Goal: Information Seeking & Learning: Learn about a topic

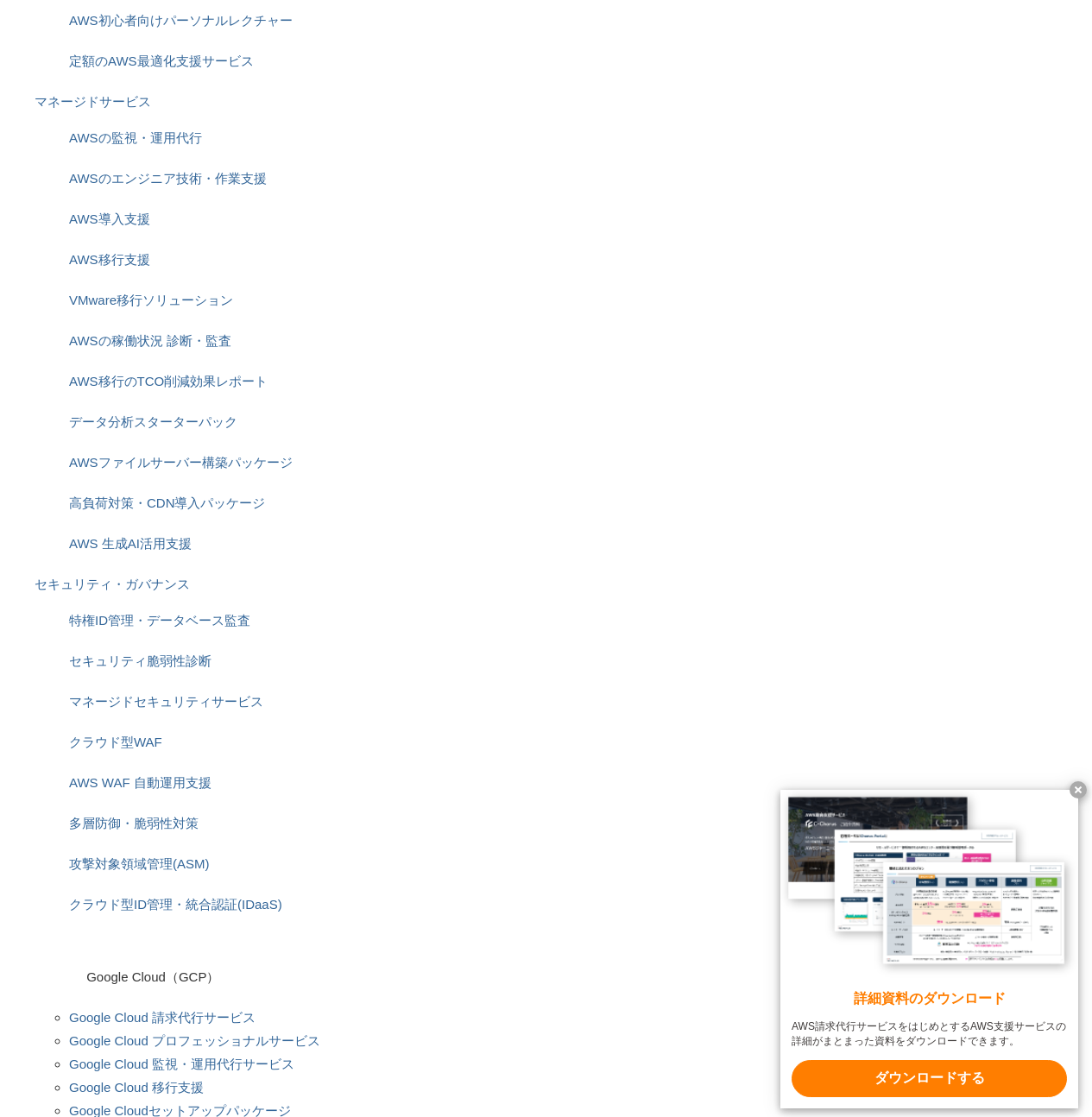
scroll to position [720, 0]
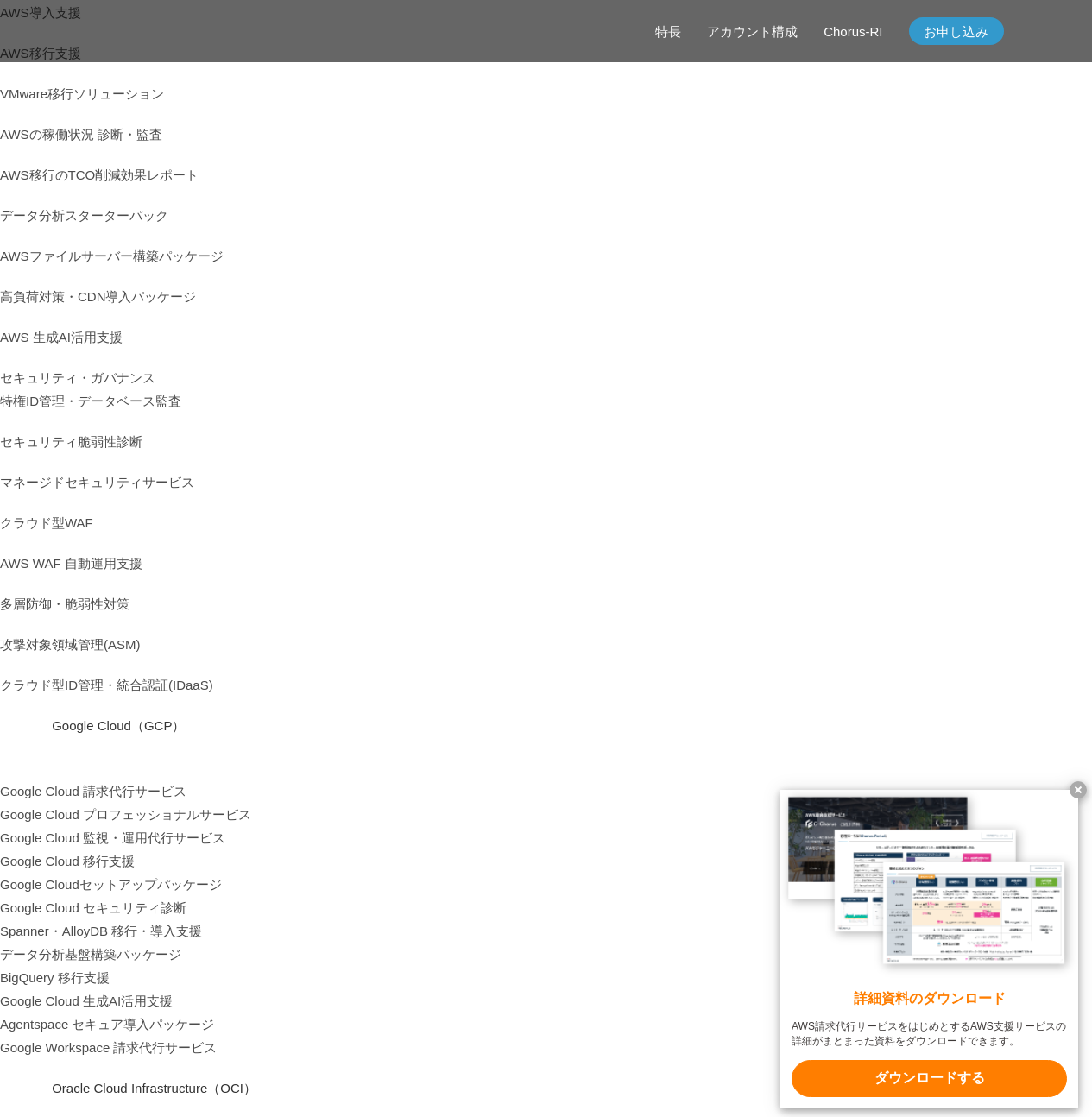
click at [1081, 785] on x-t at bounding box center [1078, 790] width 17 height 17
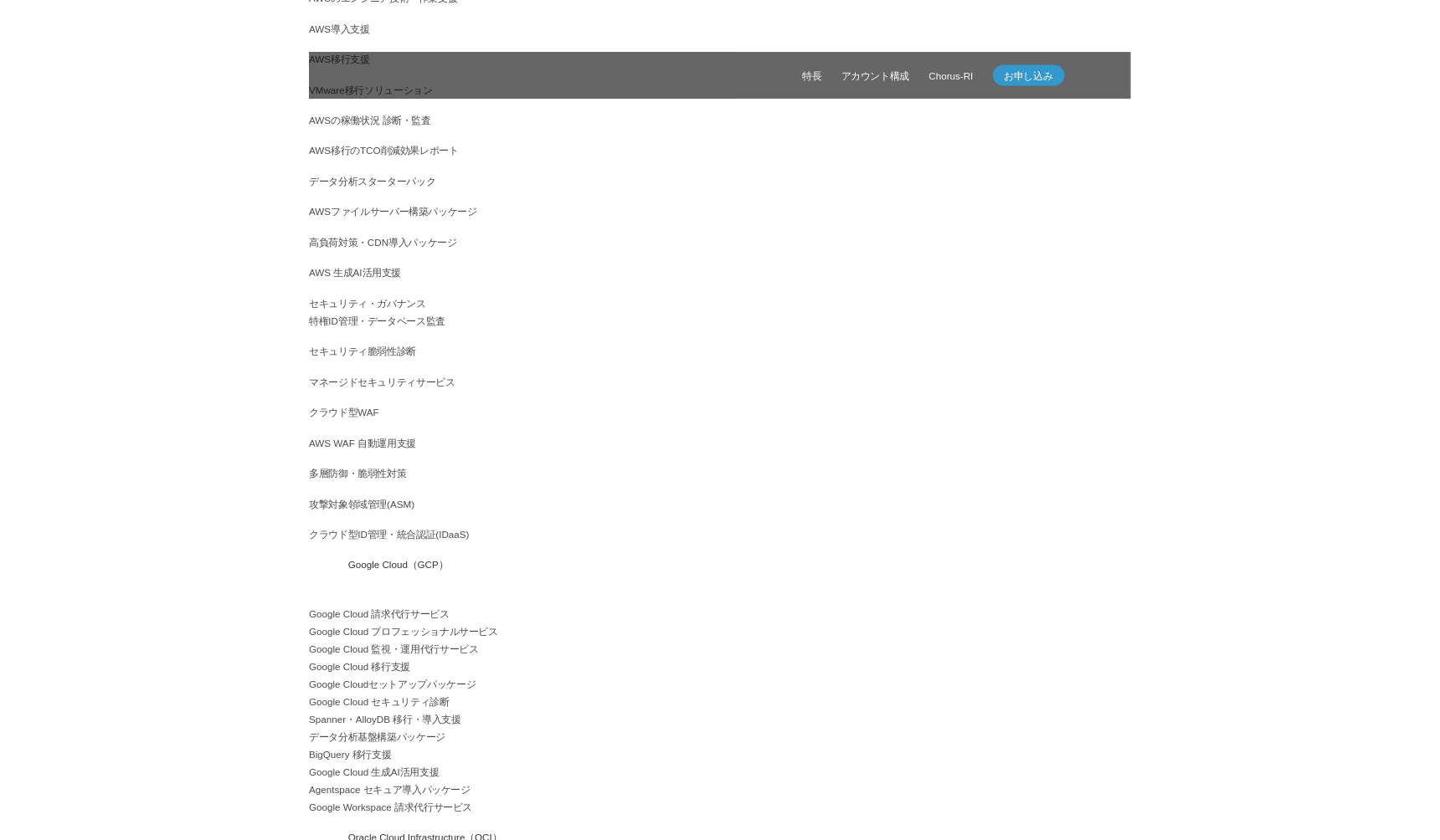
scroll to position [671, 0]
